Goal: Transaction & Acquisition: Purchase product/service

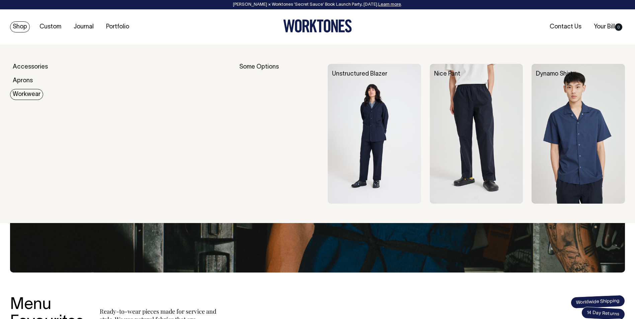
click at [21, 96] on link "Workwear" at bounding box center [26, 94] width 33 height 11
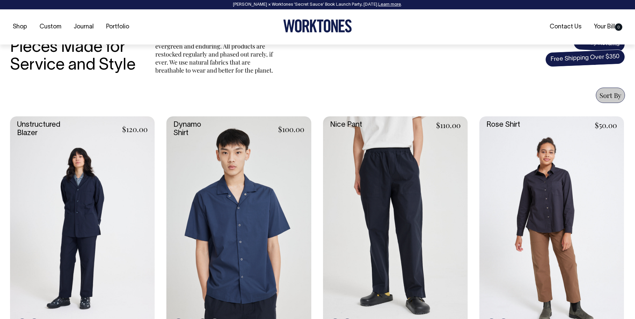
scroll to position [217, 0]
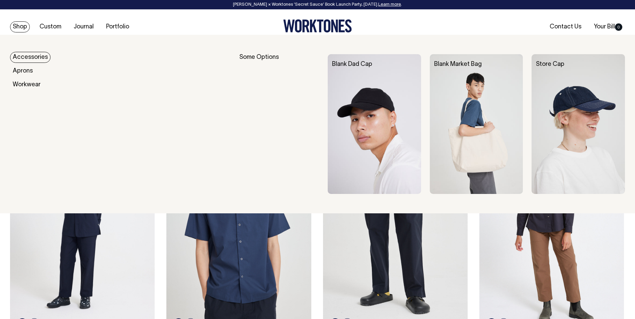
click at [13, 26] on link "Shop" at bounding box center [20, 26] width 20 height 11
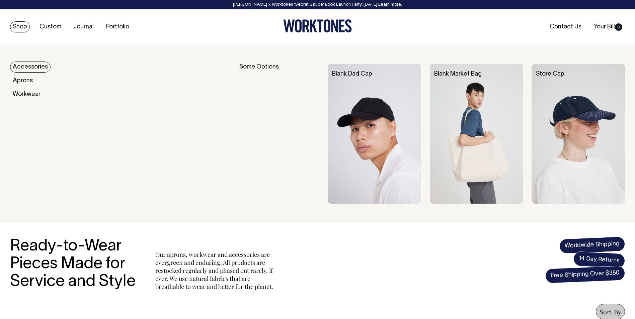
click at [27, 69] on link "Accessories" at bounding box center [30, 67] width 40 height 11
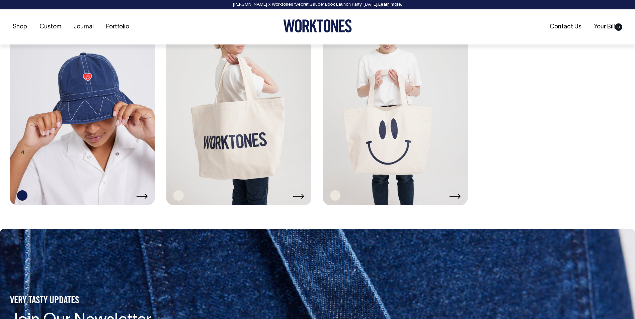
scroll to position [803, 0]
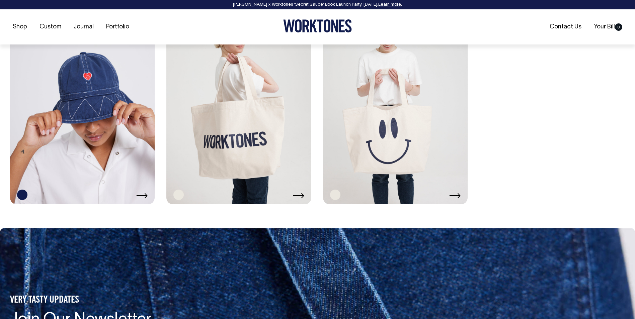
click at [212, 119] on link at bounding box center [238, 95] width 145 height 217
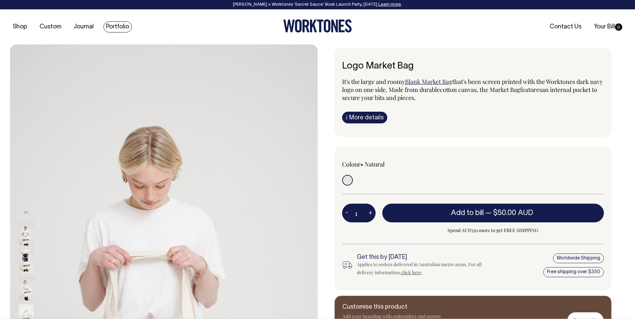
click at [122, 27] on link "Portfolio" at bounding box center [117, 26] width 28 height 11
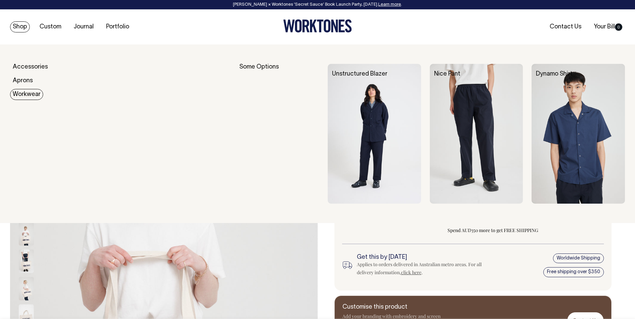
click at [22, 94] on link "Workwear" at bounding box center [26, 94] width 33 height 11
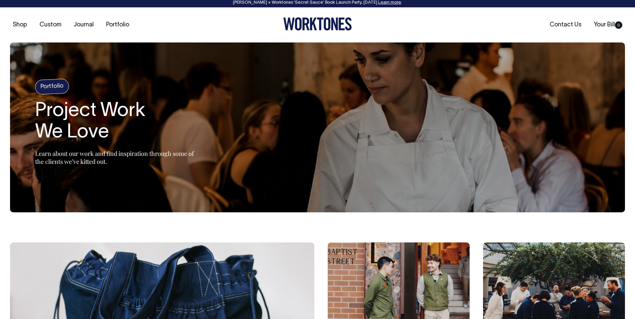
scroll to position [1, 0]
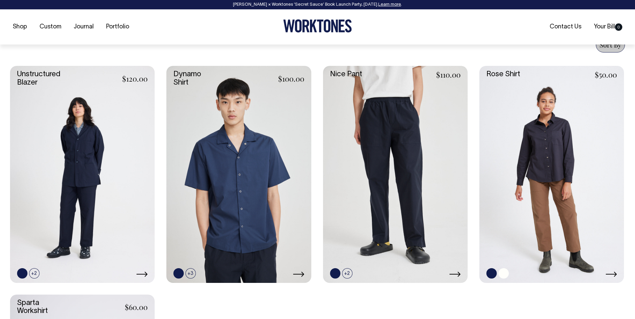
scroll to position [268, 0]
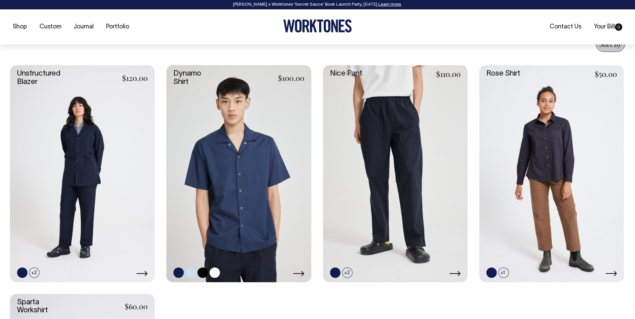
click at [260, 151] on link at bounding box center [238, 173] width 145 height 217
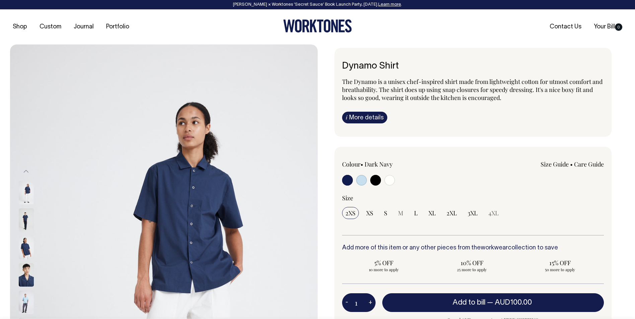
click at [377, 181] on input "radio" at bounding box center [375, 180] width 11 height 11
radio input "true"
select select "Black"
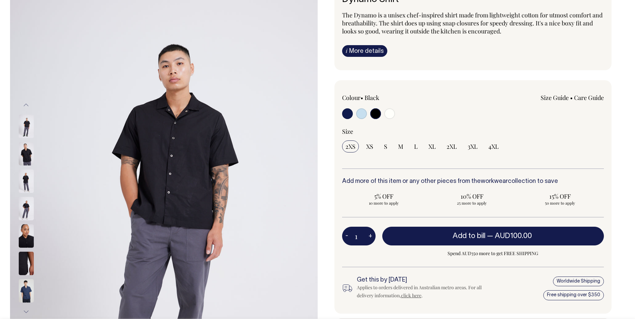
scroll to position [67, 0]
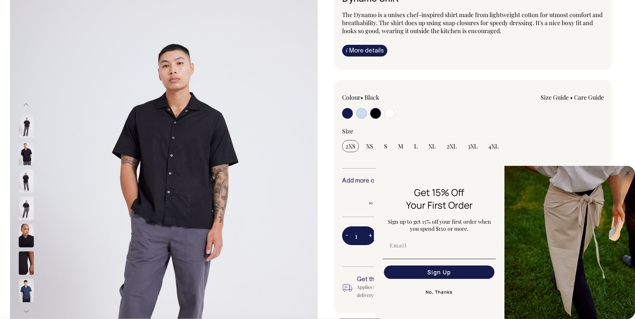
click at [386, 112] on input "radio" at bounding box center [389, 113] width 11 height 11
radio input "true"
select select "Off-White"
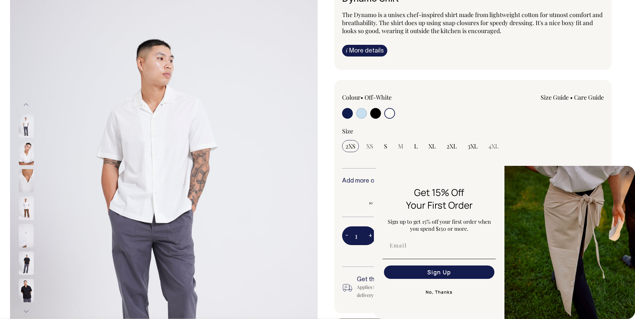
click at [365, 108] on label at bounding box center [361, 114] width 11 height 12
click at [365, 108] on input "radio" at bounding box center [361, 113] width 11 height 11
radio input "true"
select select "True Blue"
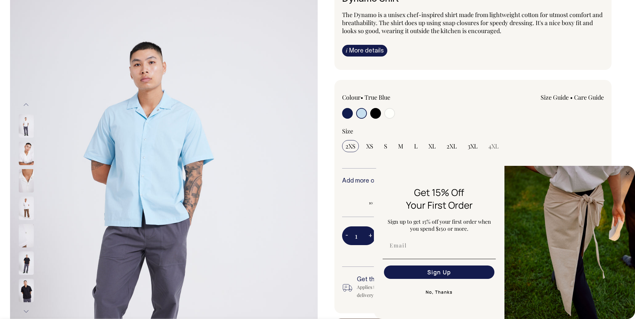
click at [364, 116] on input "radio" at bounding box center [361, 113] width 11 height 11
click at [388, 113] on input "radio" at bounding box center [389, 113] width 11 height 11
radio input "true"
select select "Off-White"
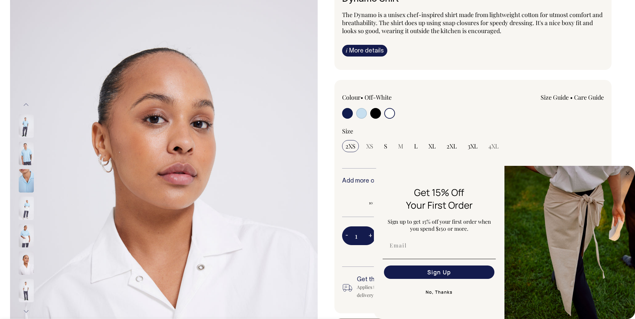
click at [377, 115] on input "radio" at bounding box center [375, 113] width 11 height 11
radio input "true"
select select "Black"
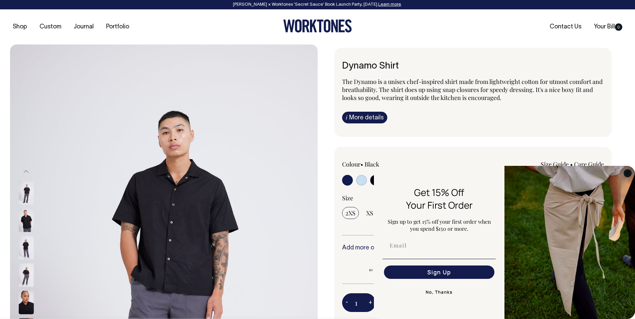
click at [626, 174] on circle "Close dialog" at bounding box center [628, 173] width 8 height 8
